Goal: Check status: Check status

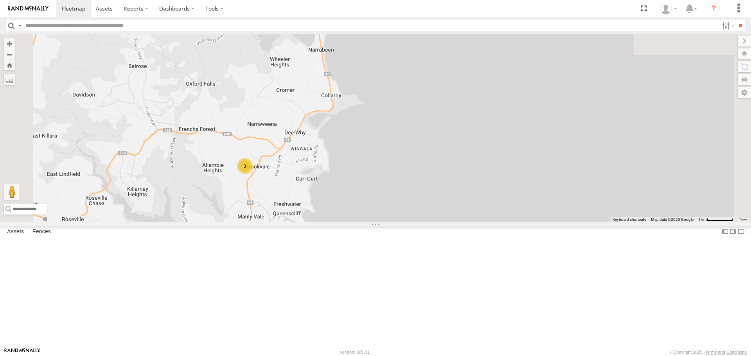
drag, startPoint x: 385, startPoint y: 194, endPoint x: 377, endPoint y: 228, distance: 34.2
click at [377, 222] on div "3 iLoad - DXI 65K" at bounding box center [375, 128] width 751 height 188
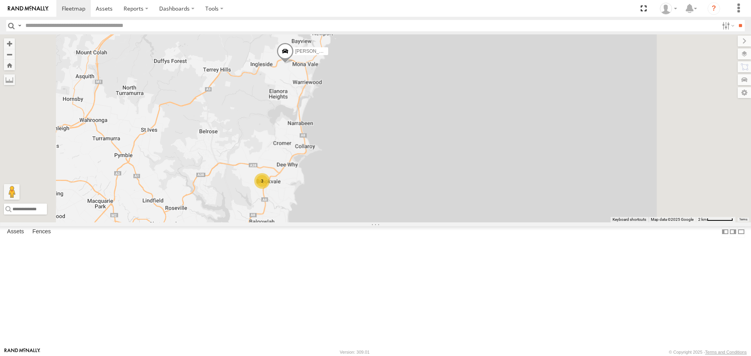
drag, startPoint x: 376, startPoint y: 177, endPoint x: 384, endPoint y: 180, distance: 8.8
click at [376, 204] on div "iLoad - DXI 65K Peter - EJV 51D 3" at bounding box center [375, 128] width 751 height 188
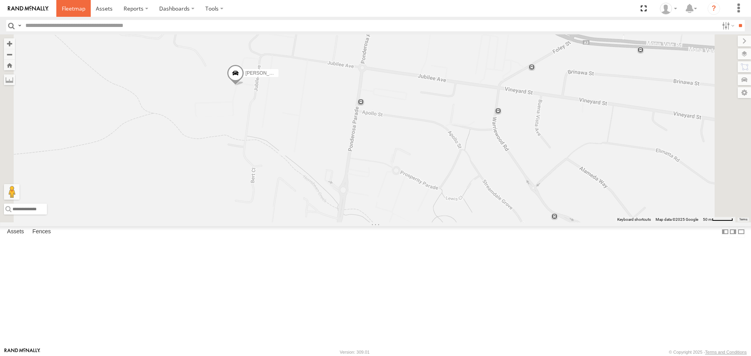
click at [78, 7] on span at bounding box center [73, 8] width 23 height 7
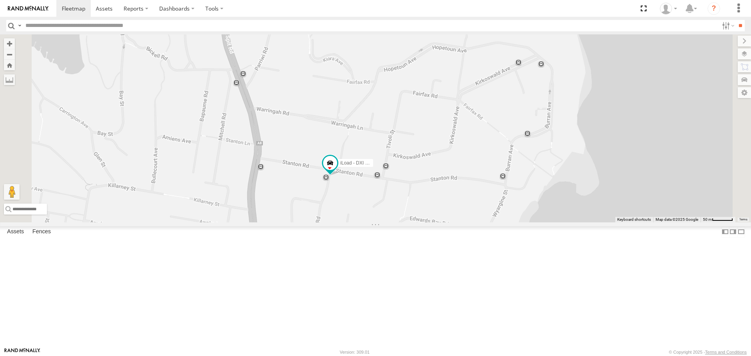
drag, startPoint x: 454, startPoint y: 311, endPoint x: 450, endPoint y: 225, distance: 85.7
click at [450, 222] on div "[PERSON_NAME] - EJV 51D iLoad - DXI 65K" at bounding box center [375, 128] width 751 height 188
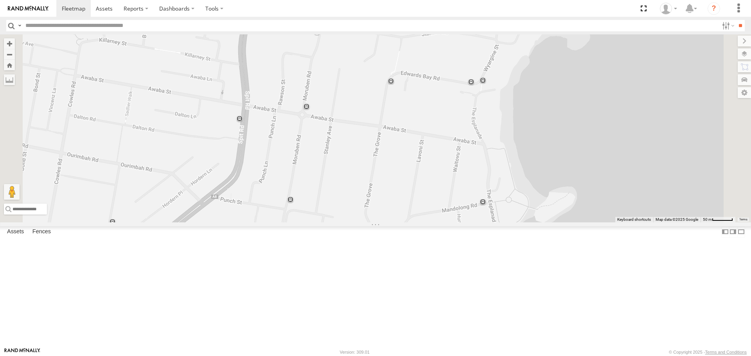
drag, startPoint x: 434, startPoint y: 233, endPoint x: 425, endPoint y: 131, distance: 102.0
click at [425, 131] on div "[PERSON_NAME] - EJV 51D iLoad - DXI 65K" at bounding box center [375, 128] width 751 height 188
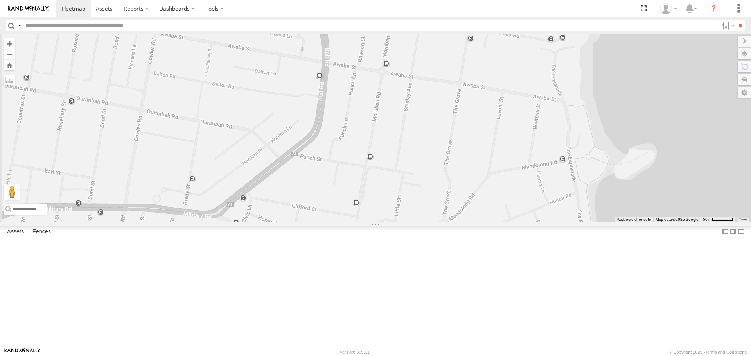
drag, startPoint x: 424, startPoint y: 153, endPoint x: 508, endPoint y: 113, distance: 92.5
click at [508, 113] on div "[PERSON_NAME] - EJV 51D iLoad - DXI 65K" at bounding box center [375, 128] width 751 height 188
